Goal: Task Accomplishment & Management: Use online tool/utility

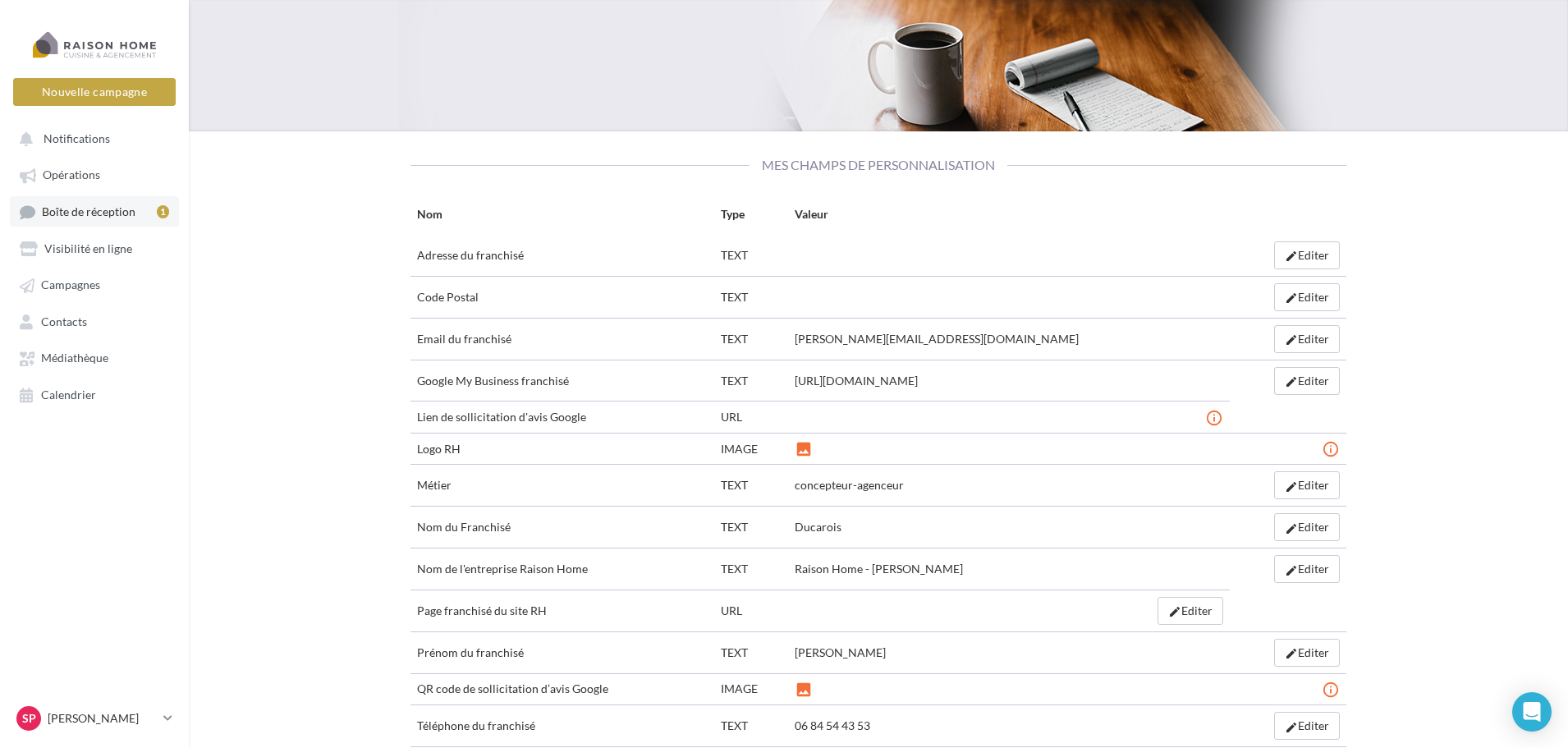
click at [95, 217] on span "Boîte de réception" at bounding box center [88, 212] width 94 height 14
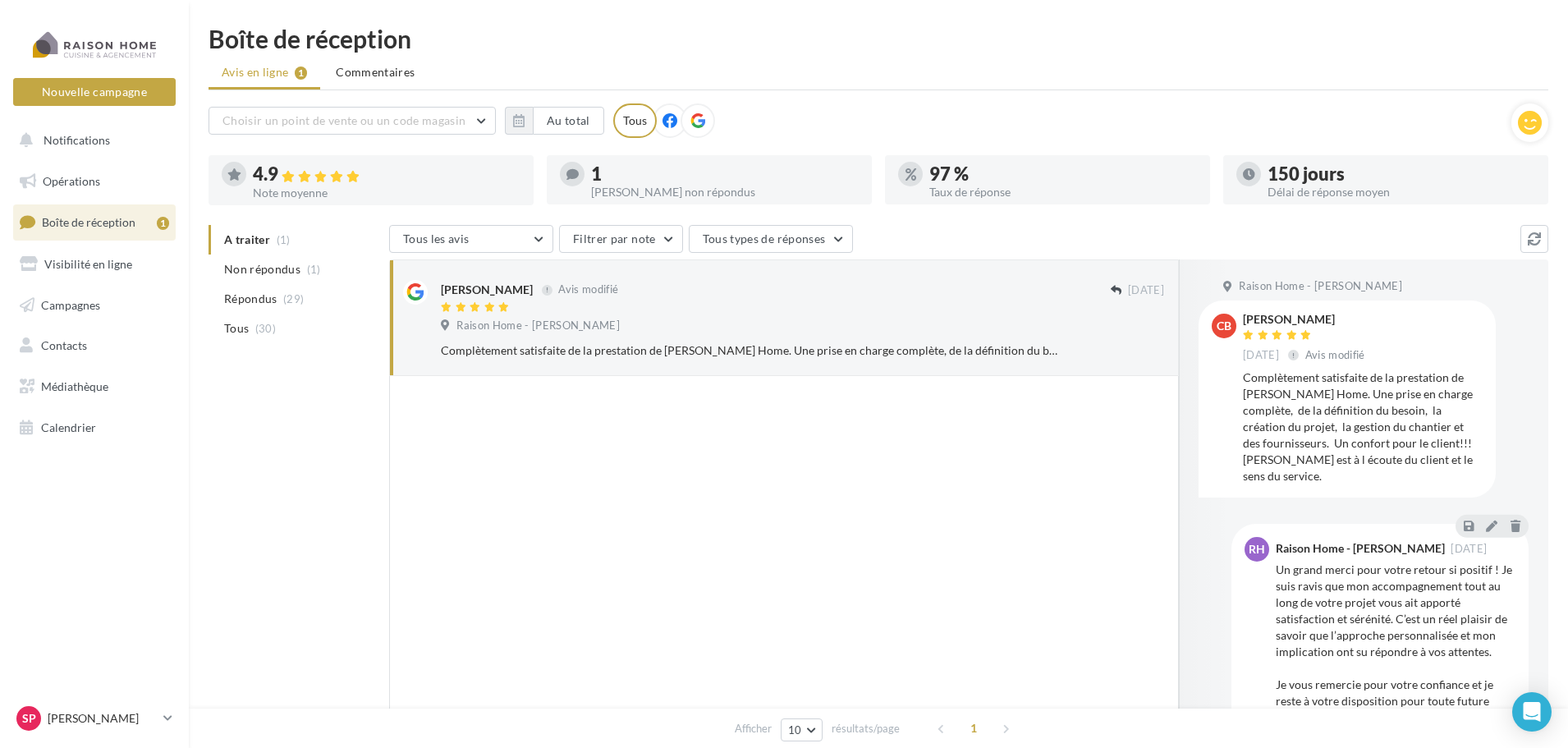
scroll to position [23, 0]
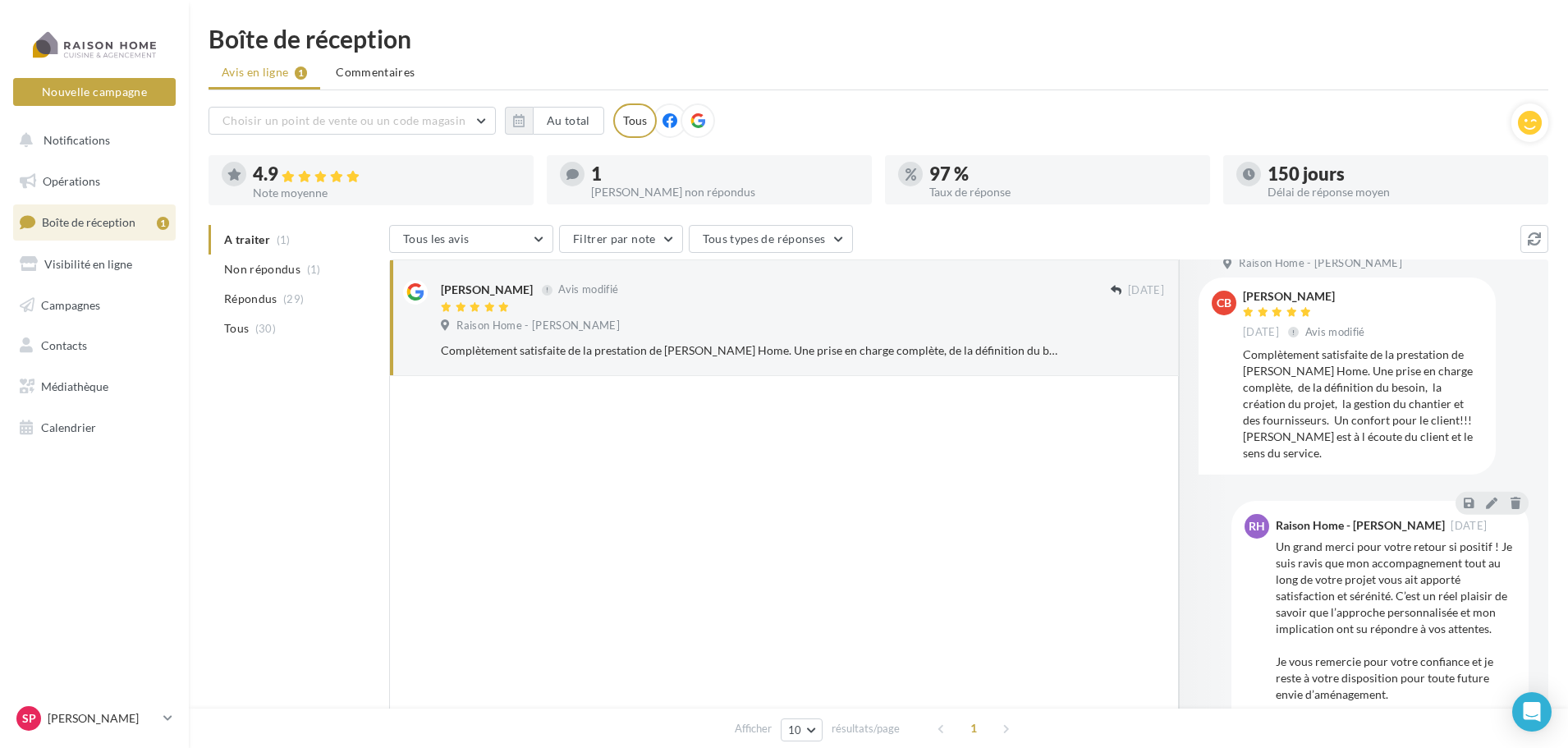
click at [294, 517] on div "A traiter (1) Non répondus (1) Répondus (29) Tous (30) Tous les avis Tous les a…" at bounding box center [879, 528] width 1340 height 608
click at [828, 597] on div at bounding box center [784, 582] width 789 height 411
click at [135, 87] on button "Nouvelle campagne" at bounding box center [95, 92] width 163 height 28
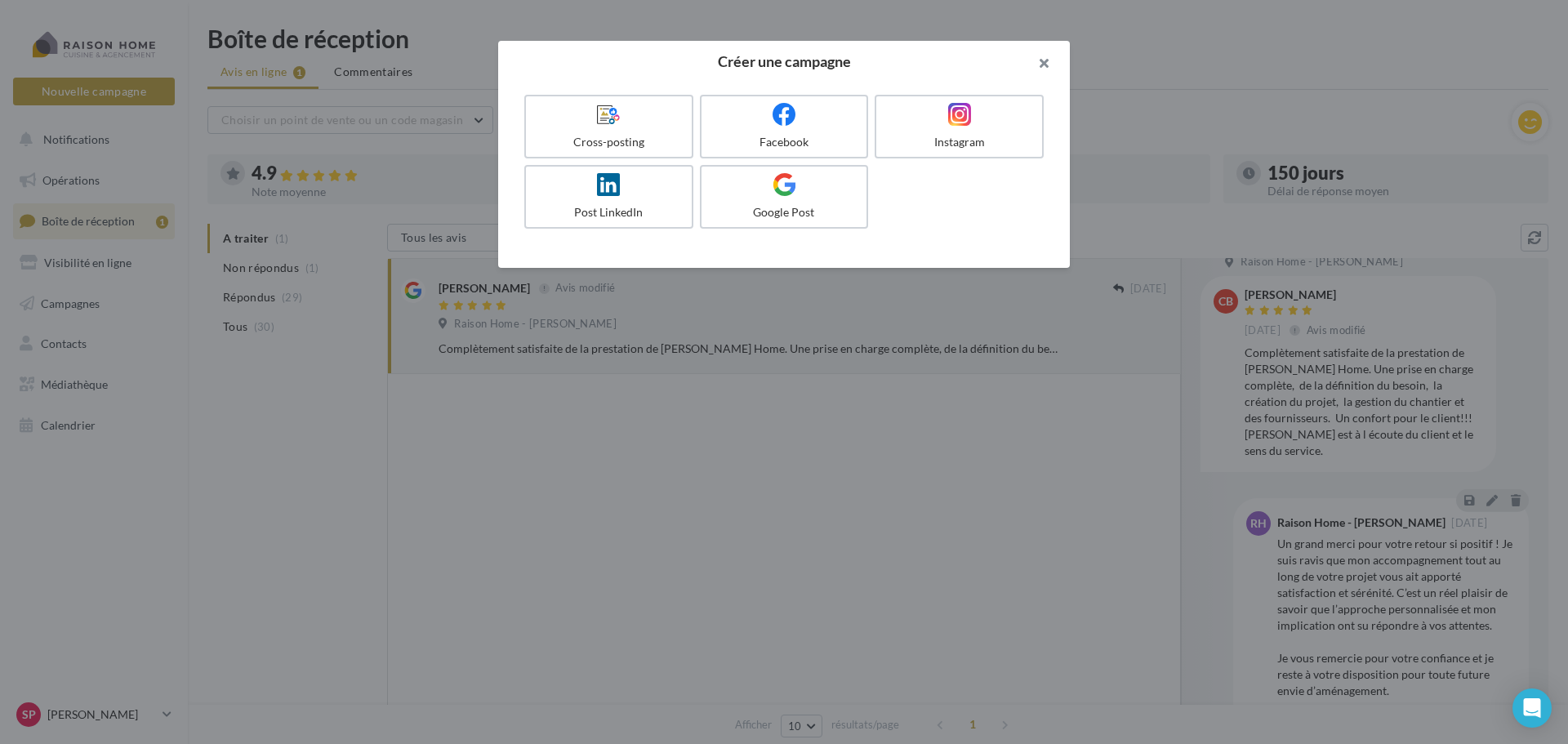
click at [1049, 64] on button "button" at bounding box center [1037, 65] width 65 height 49
